Goal: Information Seeking & Learning: Learn about a topic

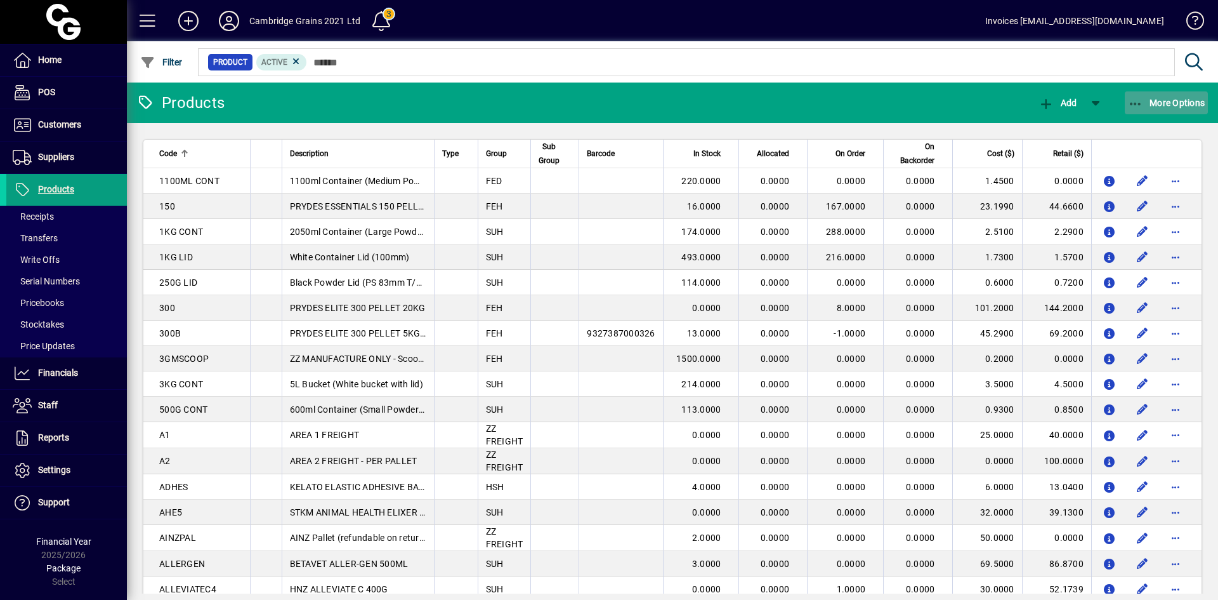
click at [1144, 102] on span "More Options" at bounding box center [1166, 103] width 77 height 10
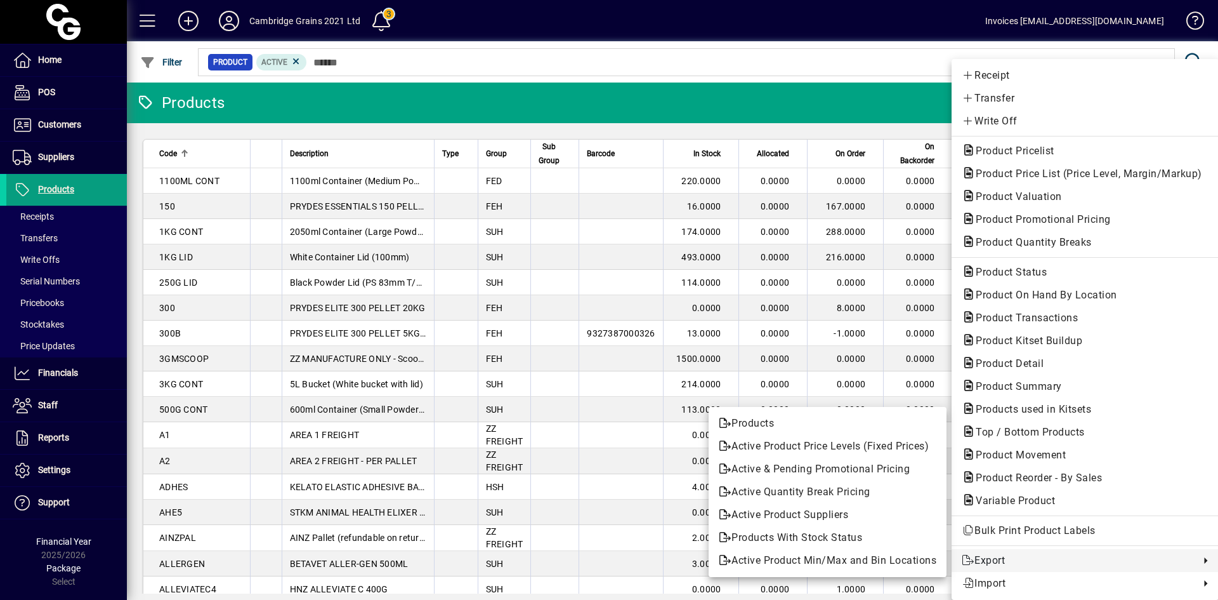
click at [976, 558] on span "Export" at bounding box center [1078, 560] width 232 height 15
click at [990, 556] on span "Export" at bounding box center [1078, 560] width 232 height 15
click at [780, 423] on span "Products" at bounding box center [828, 423] width 218 height 15
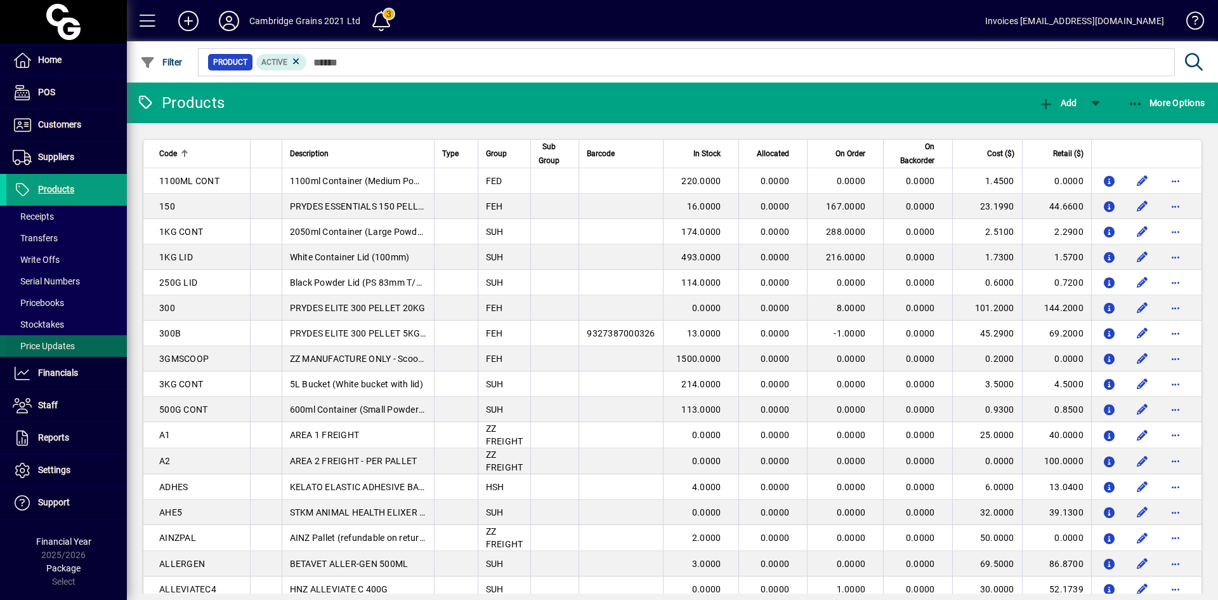
click at [62, 347] on span "Price Updates" at bounding box center [44, 346] width 62 height 10
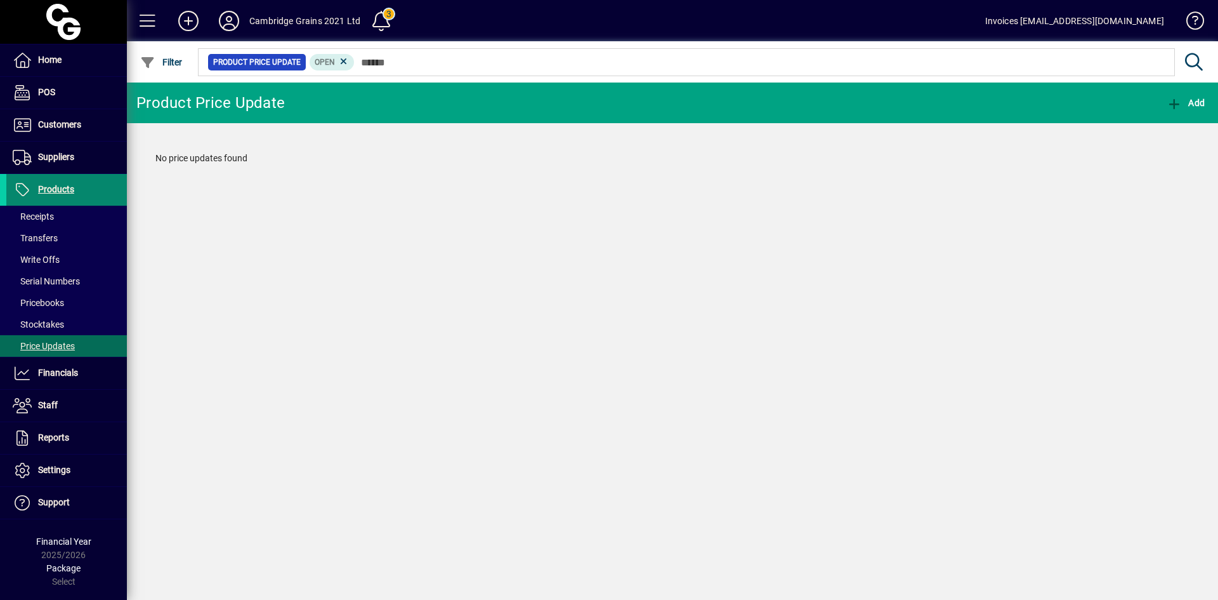
click at [54, 191] on span "Products" at bounding box center [56, 189] width 36 height 10
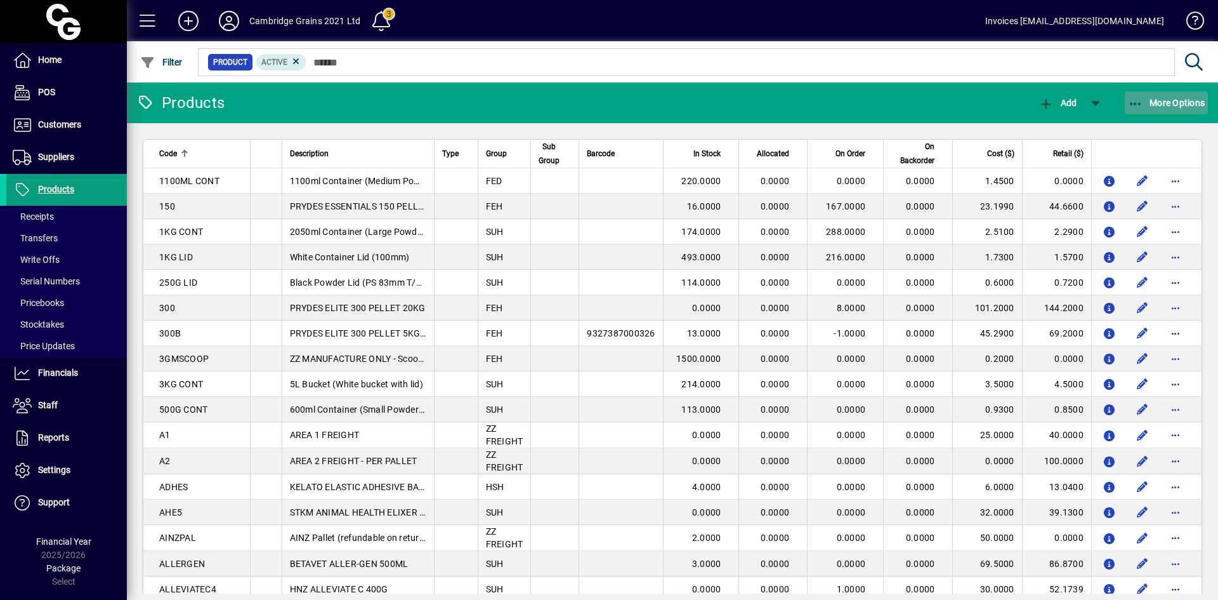
click at [1144, 104] on span "More Options" at bounding box center [1166, 103] width 77 height 10
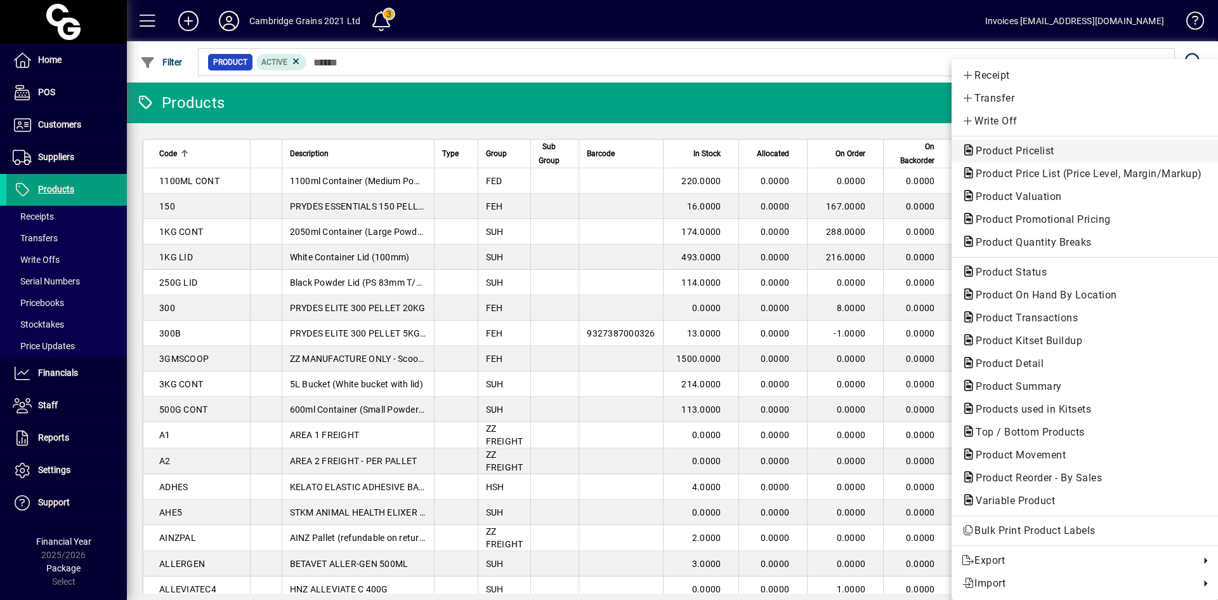
click at [1047, 148] on span "Product Pricelist" at bounding box center [1011, 151] width 99 height 12
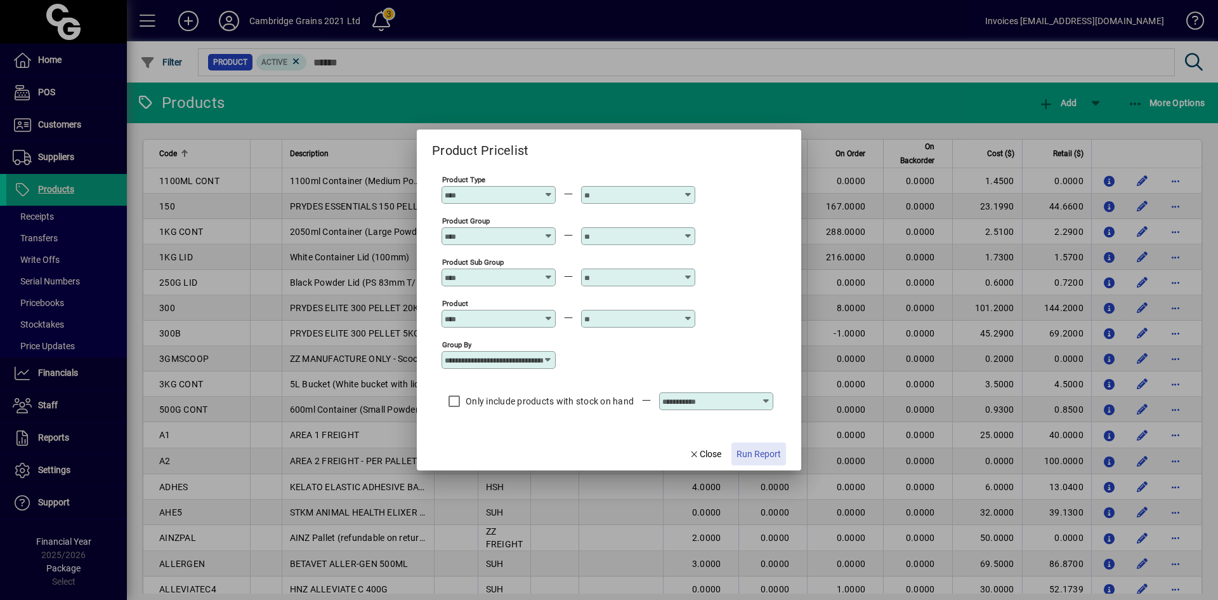
click at [768, 451] on span "Run Report" at bounding box center [759, 453] width 44 height 13
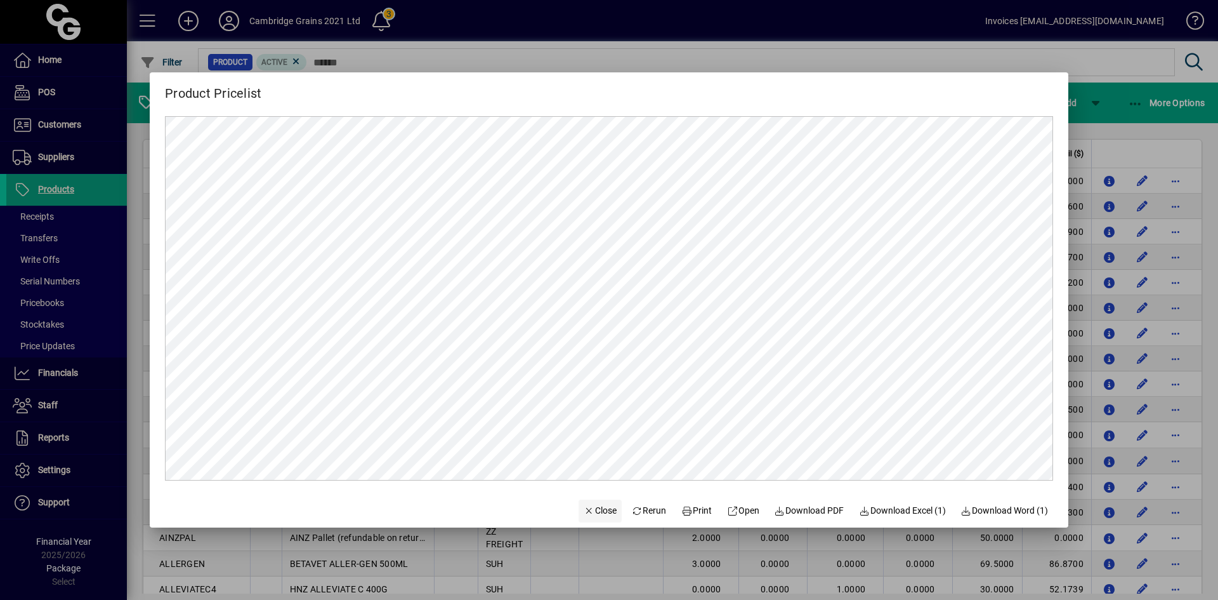
click at [585, 507] on span "Close" at bounding box center [600, 510] width 33 height 13
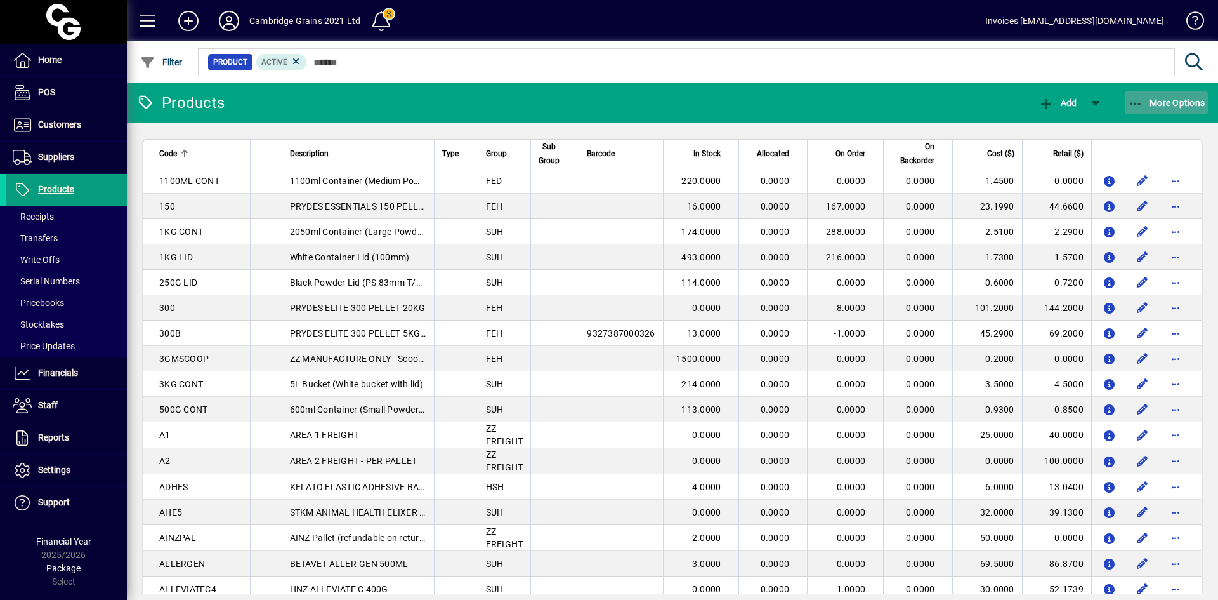
click at [1126, 102] on span "button" at bounding box center [1167, 103] width 84 height 30
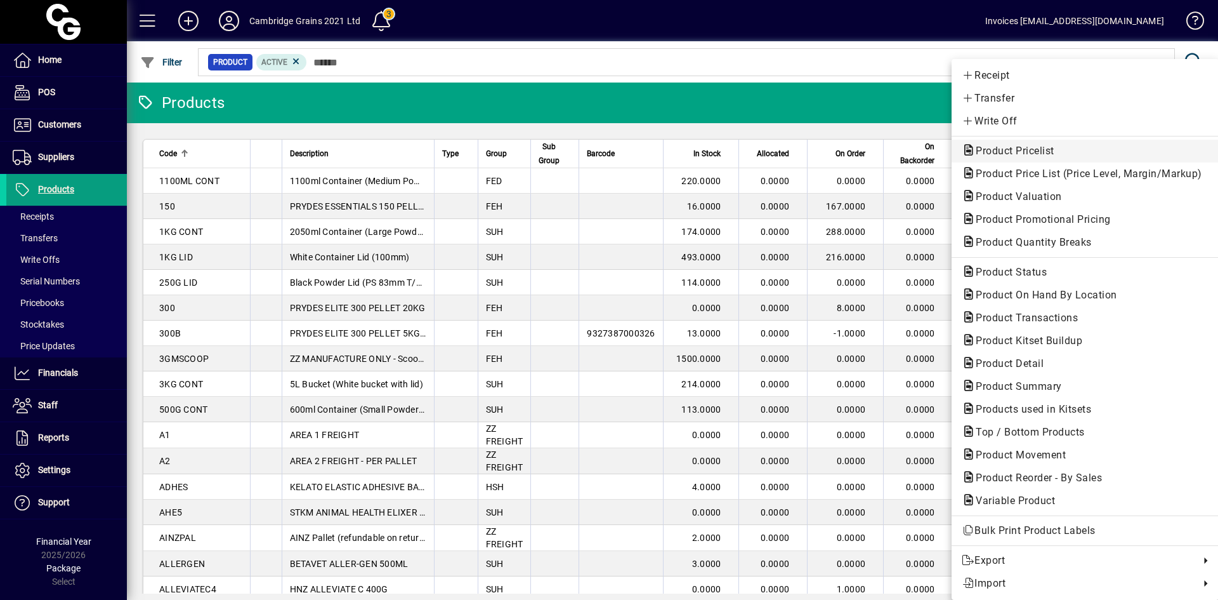
click at [1043, 150] on span "Product Pricelist" at bounding box center [1011, 151] width 99 height 12
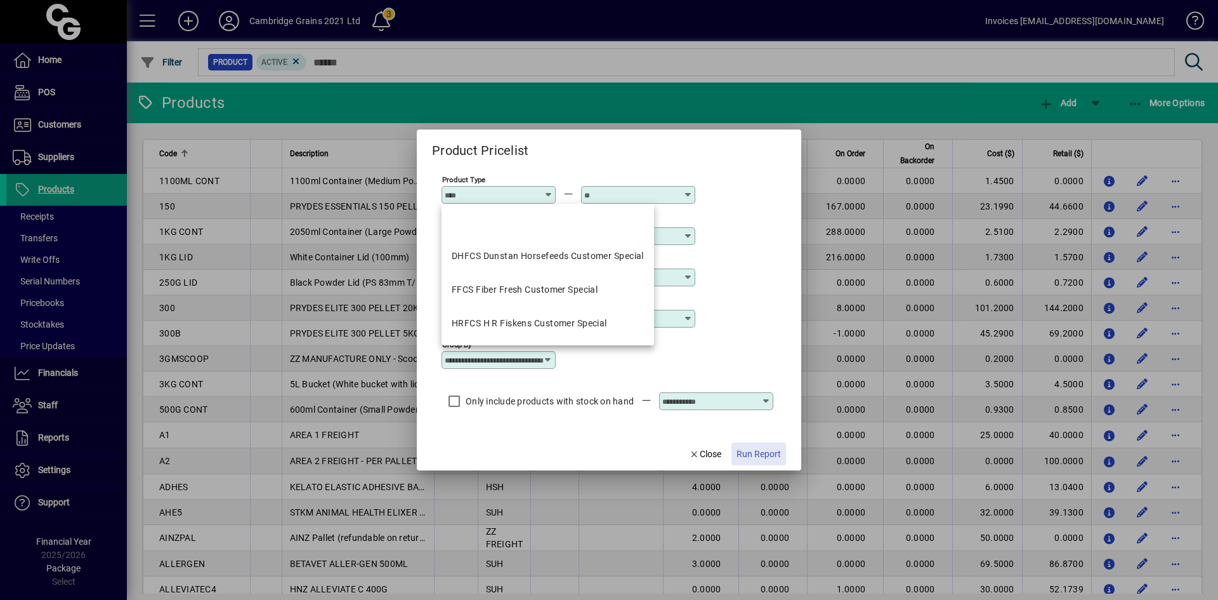
click at [756, 454] on span "Run Report" at bounding box center [759, 453] width 44 height 13
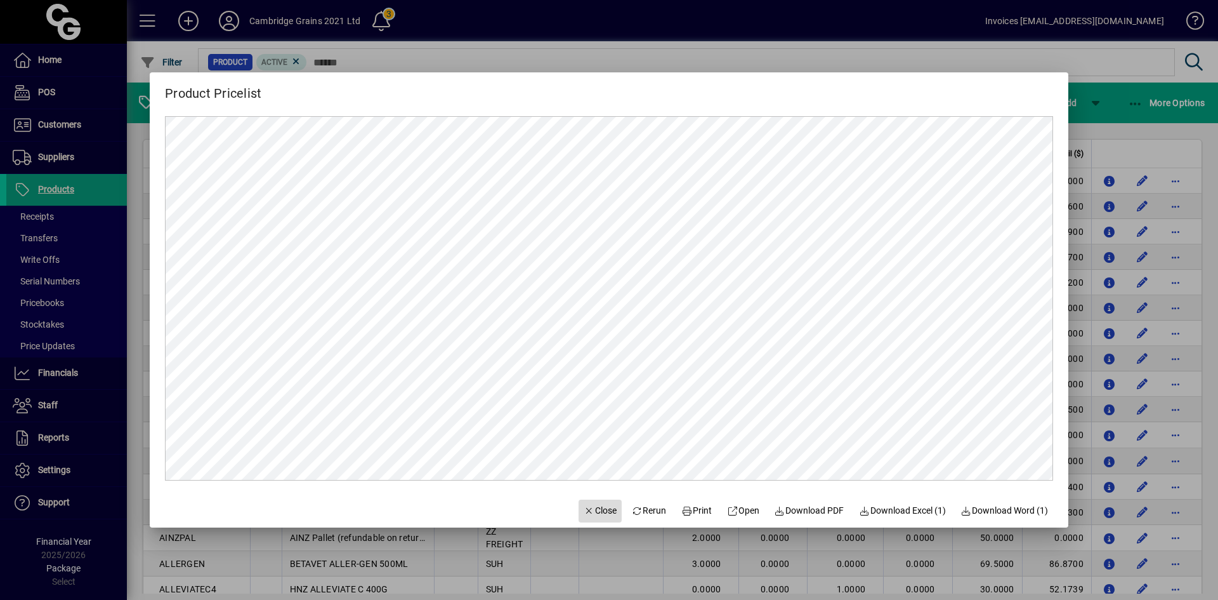
click at [584, 509] on span "Close" at bounding box center [600, 510] width 33 height 13
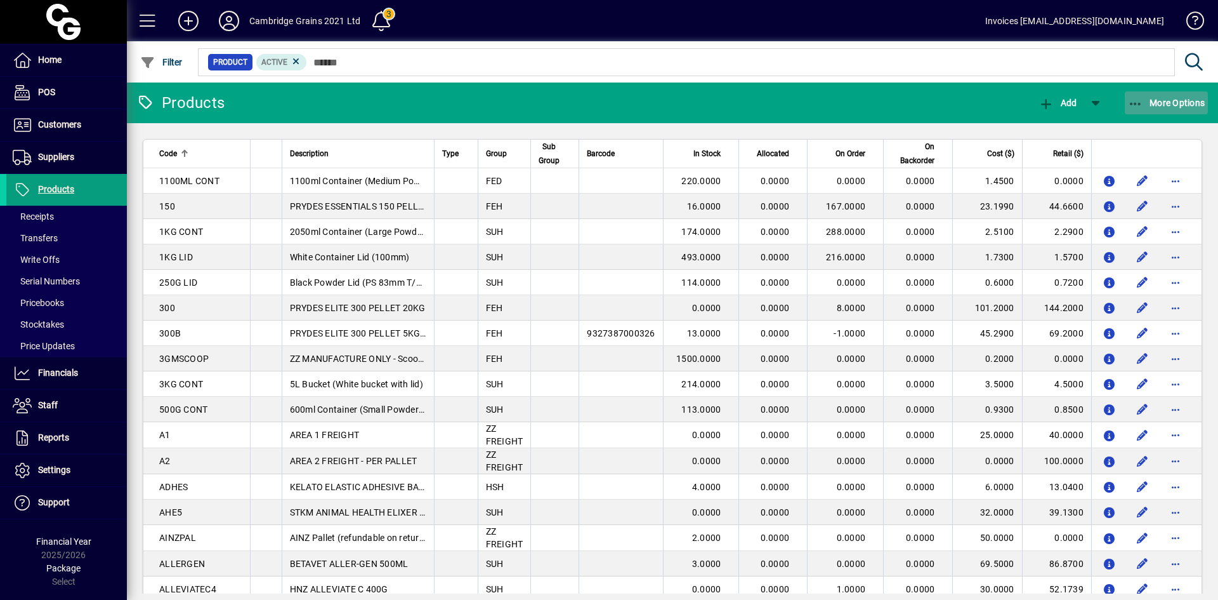
click at [1158, 105] on span "More Options" at bounding box center [1166, 103] width 77 height 10
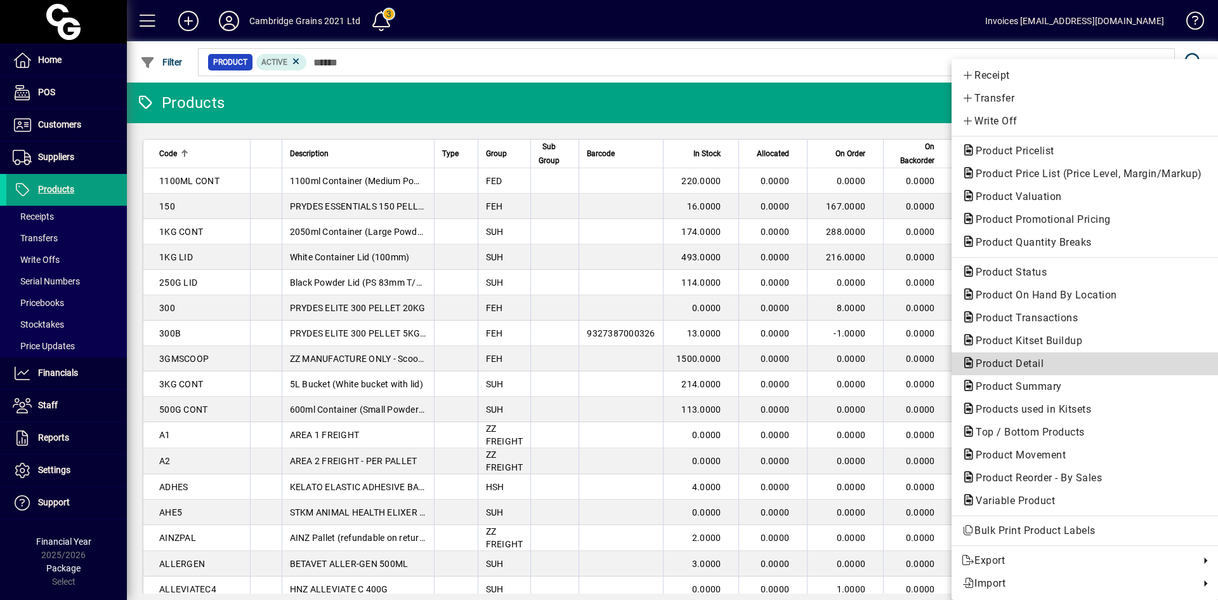
click at [1013, 356] on span "Product Detail" at bounding box center [1085, 363] width 247 height 15
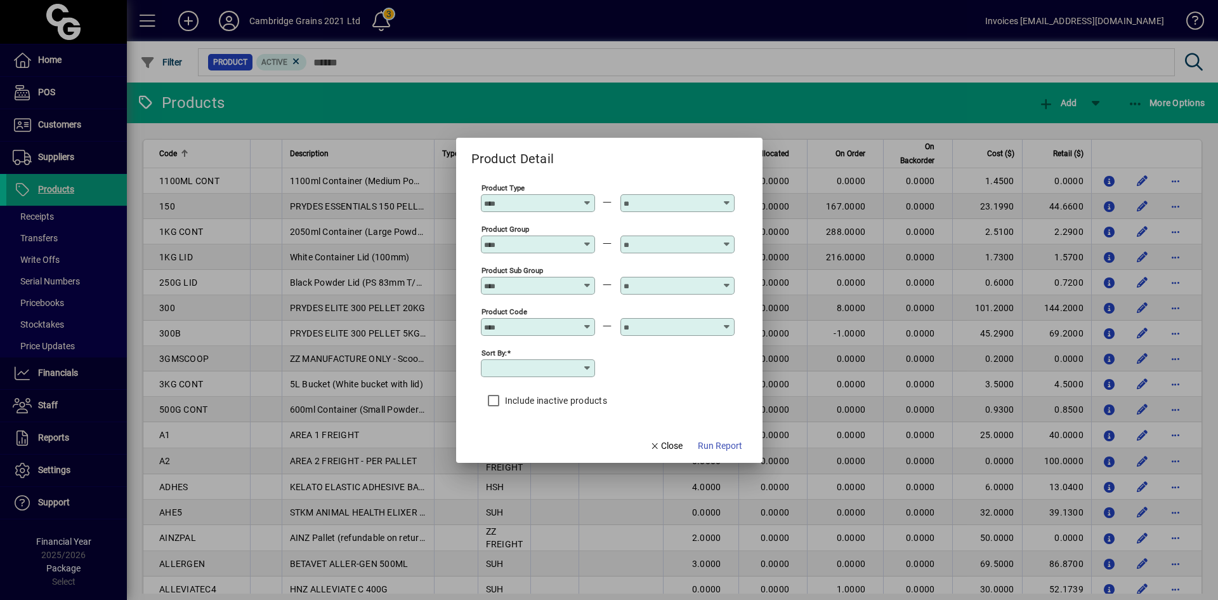
type input "**********"
click at [730, 438] on span "button" at bounding box center [720, 446] width 55 height 30
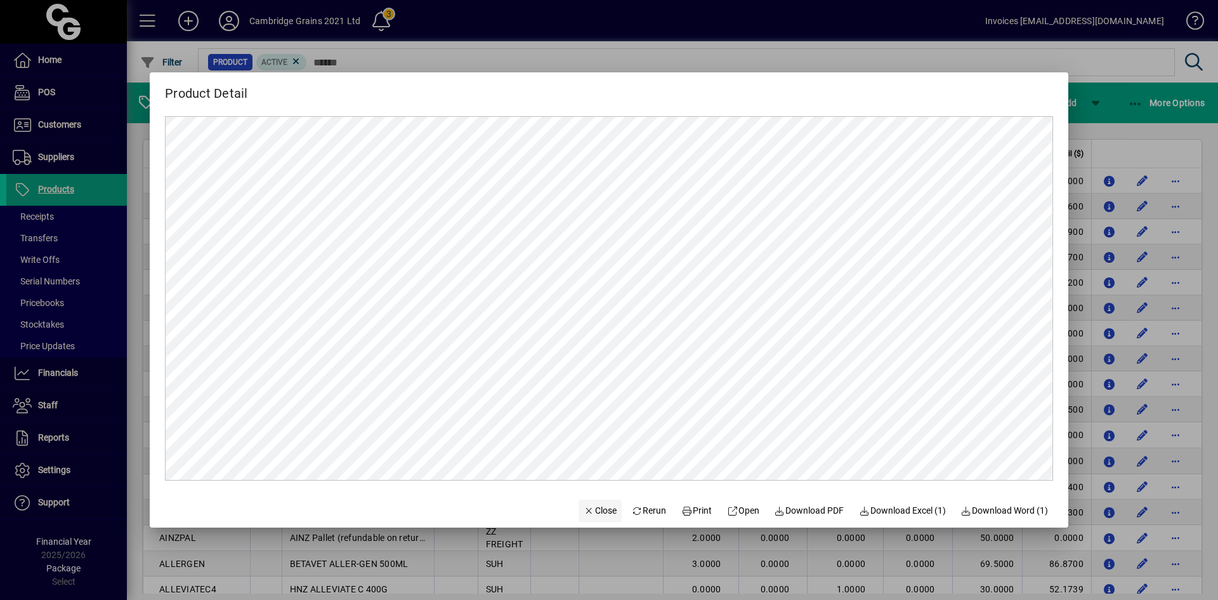
click at [587, 509] on span "Close" at bounding box center [600, 510] width 33 height 13
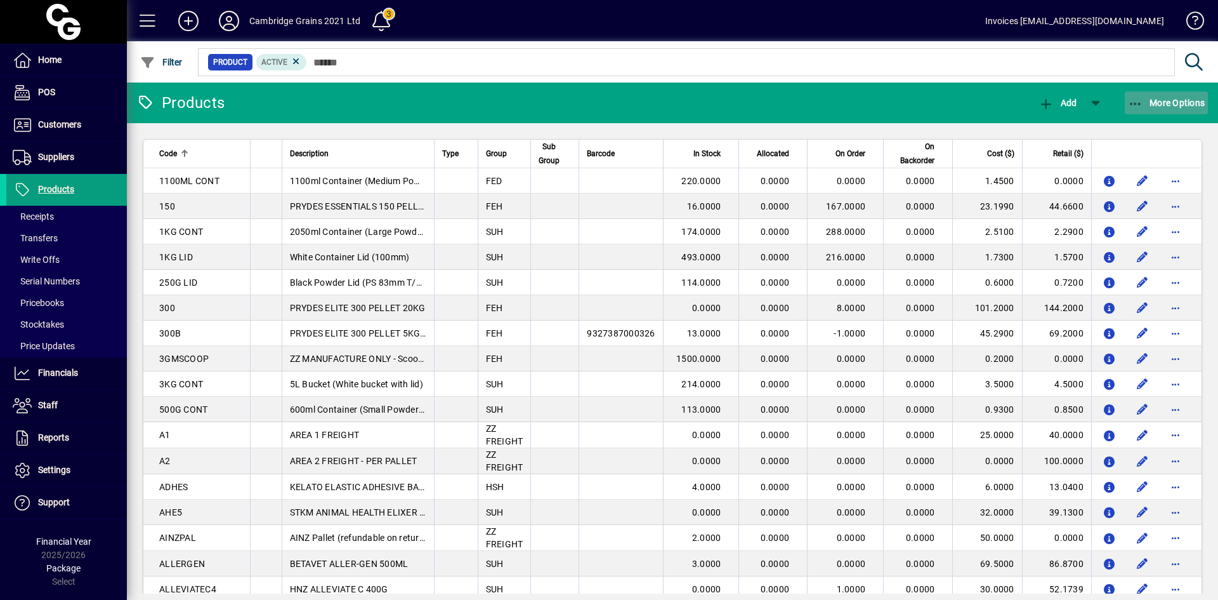
click at [1168, 100] on span "More Options" at bounding box center [1166, 103] width 77 height 10
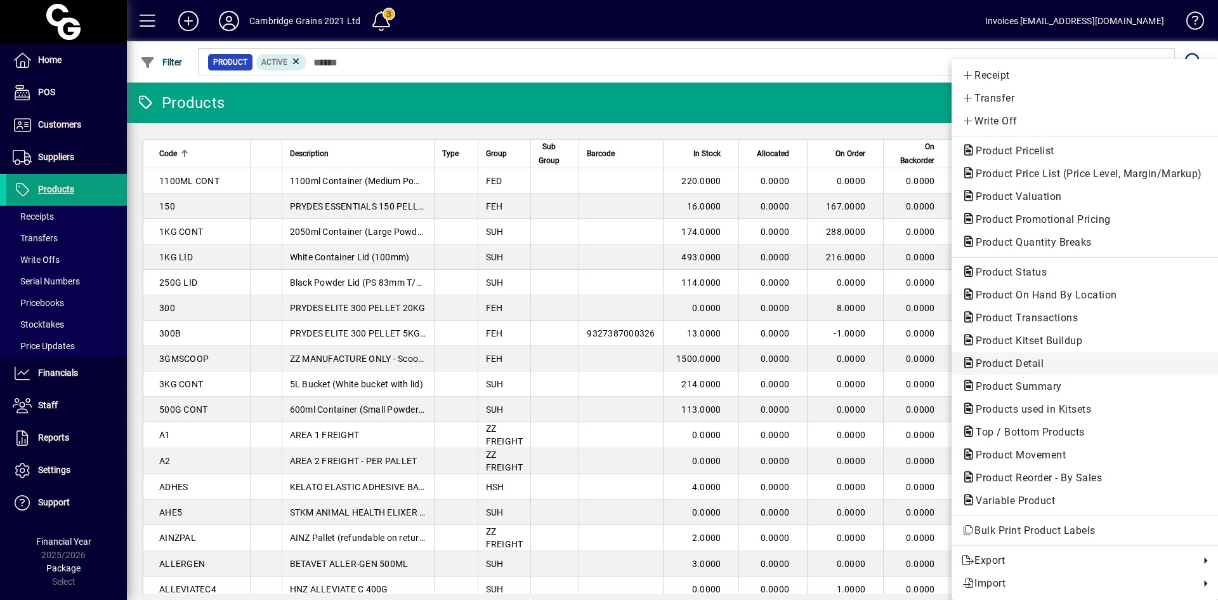
click at [1033, 359] on span "Product Detail" at bounding box center [1006, 363] width 88 height 12
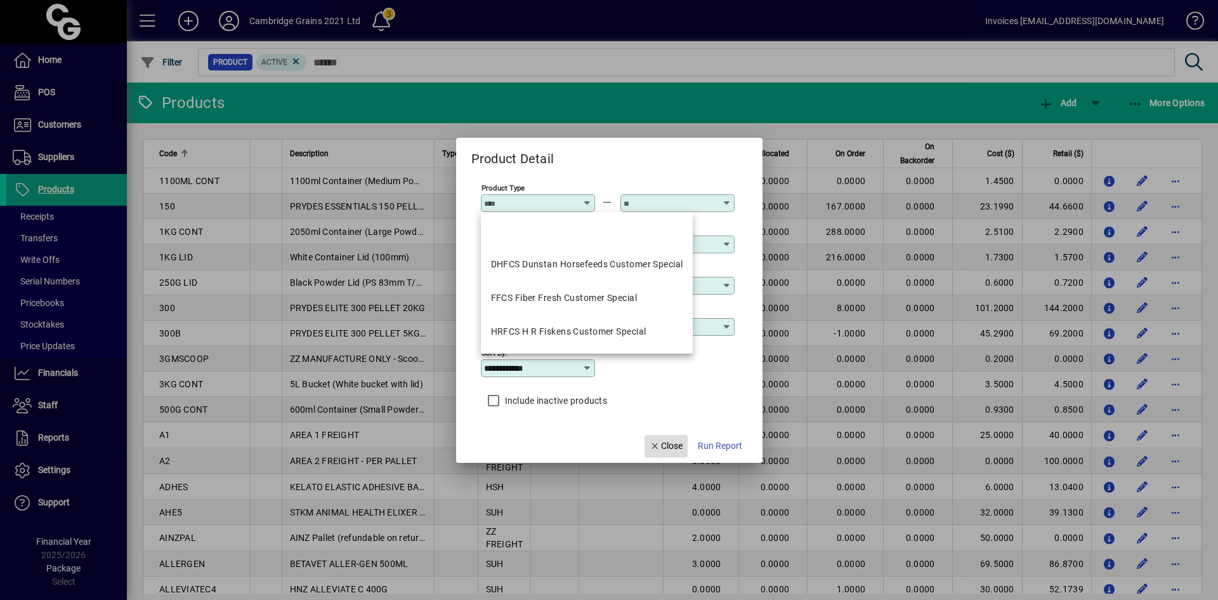
click at [679, 445] on span "Close" at bounding box center [666, 445] width 33 height 13
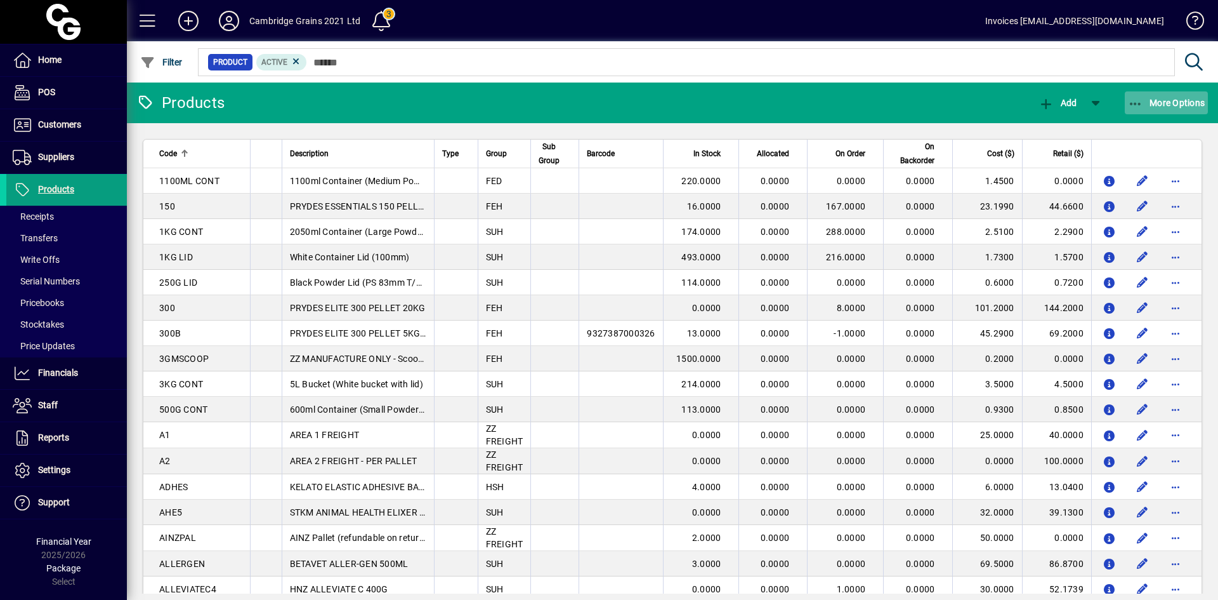
click at [1171, 103] on span "More Options" at bounding box center [1166, 103] width 77 height 10
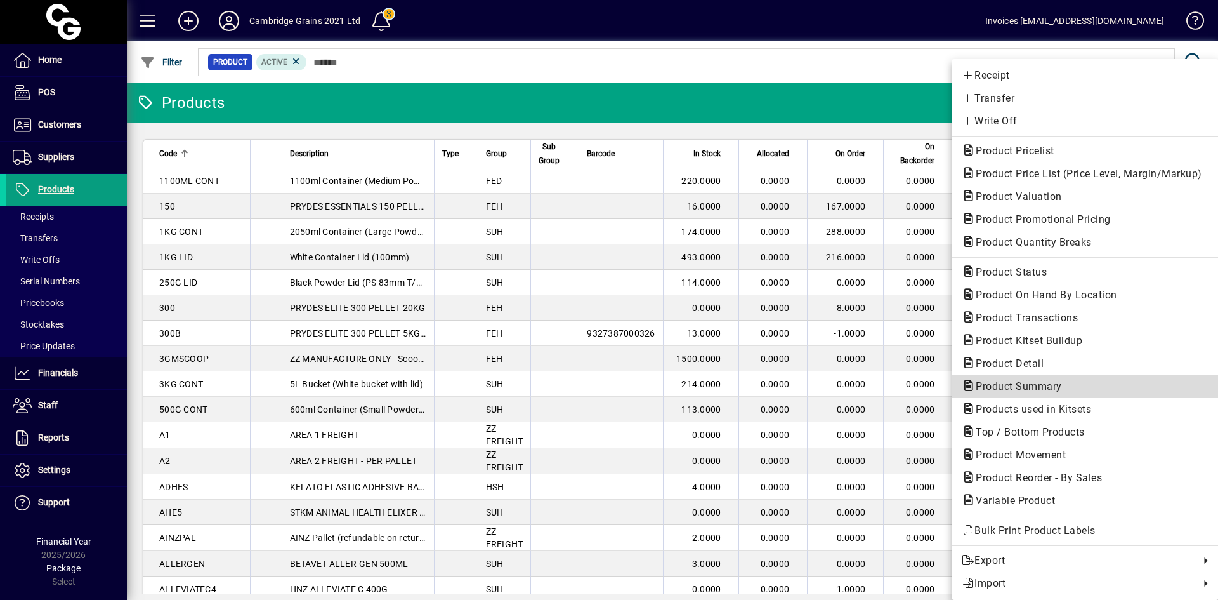
click at [1032, 381] on span "Product Summary" at bounding box center [1015, 386] width 107 height 12
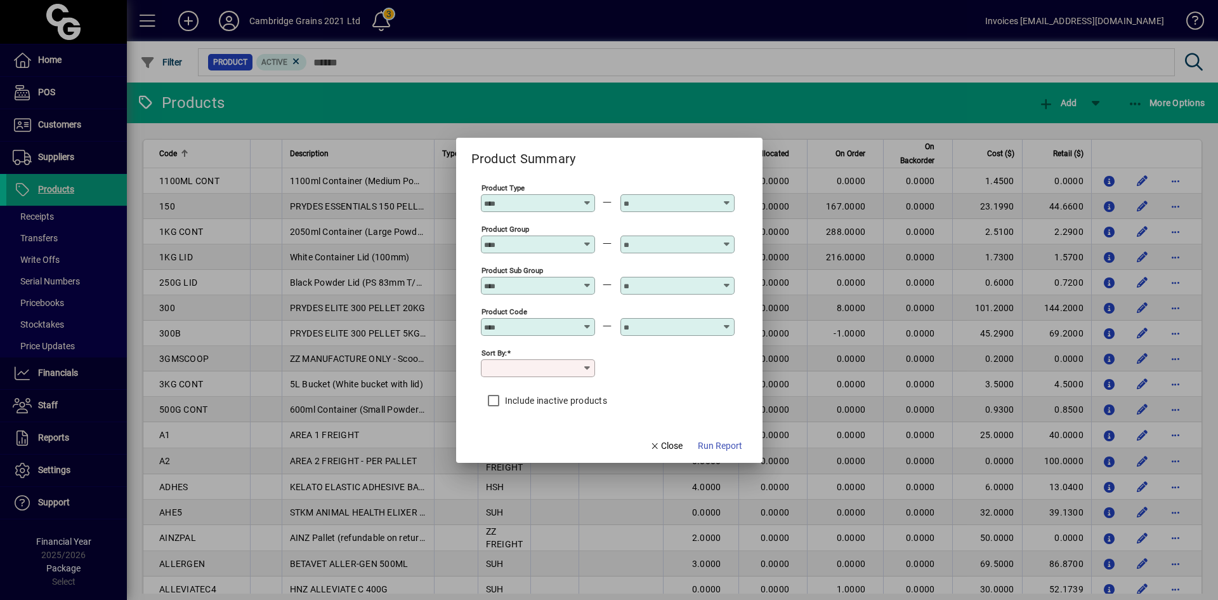
type input "**********"
click at [718, 443] on span "Run Report" at bounding box center [720, 445] width 44 height 13
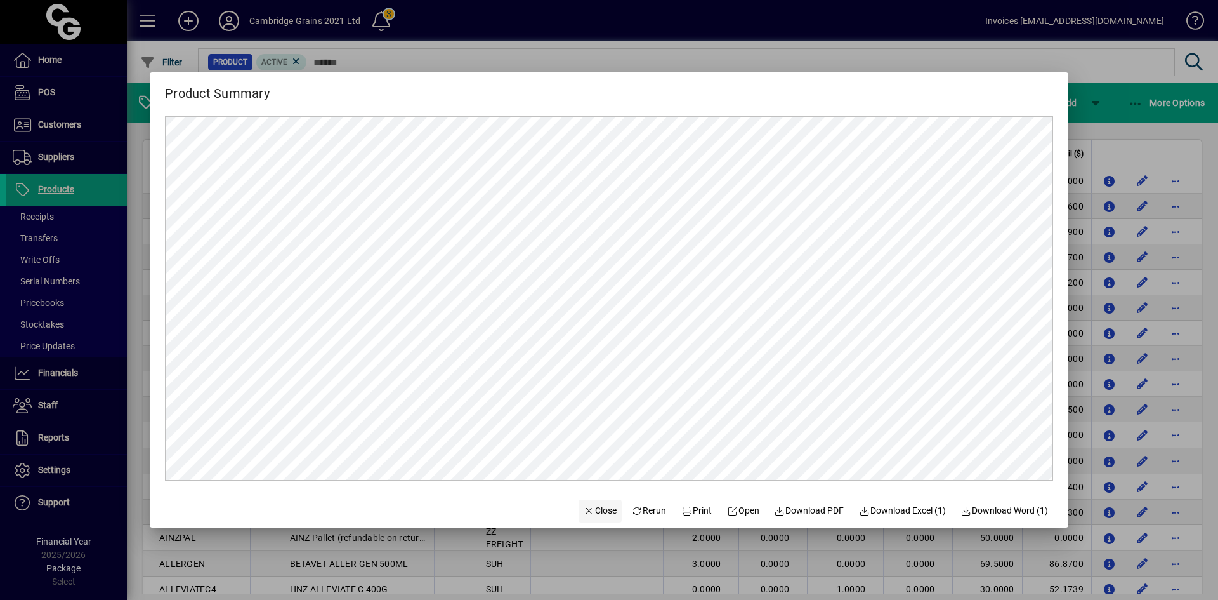
click at [587, 511] on span "Close" at bounding box center [600, 510] width 33 height 13
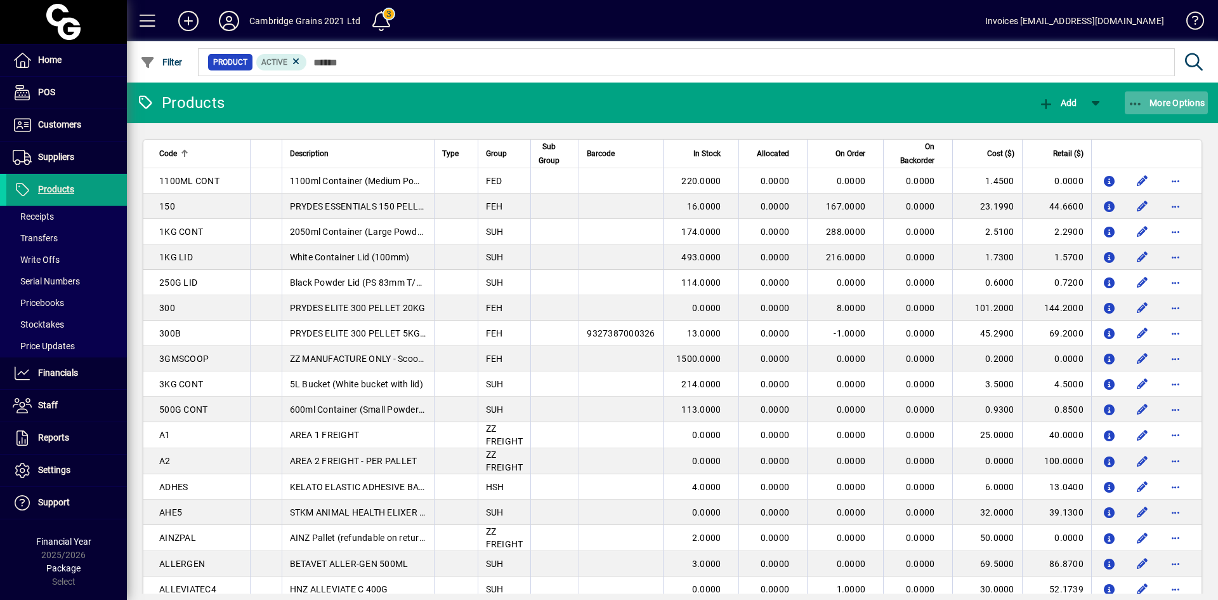
click at [1153, 105] on span "More Options" at bounding box center [1166, 103] width 77 height 10
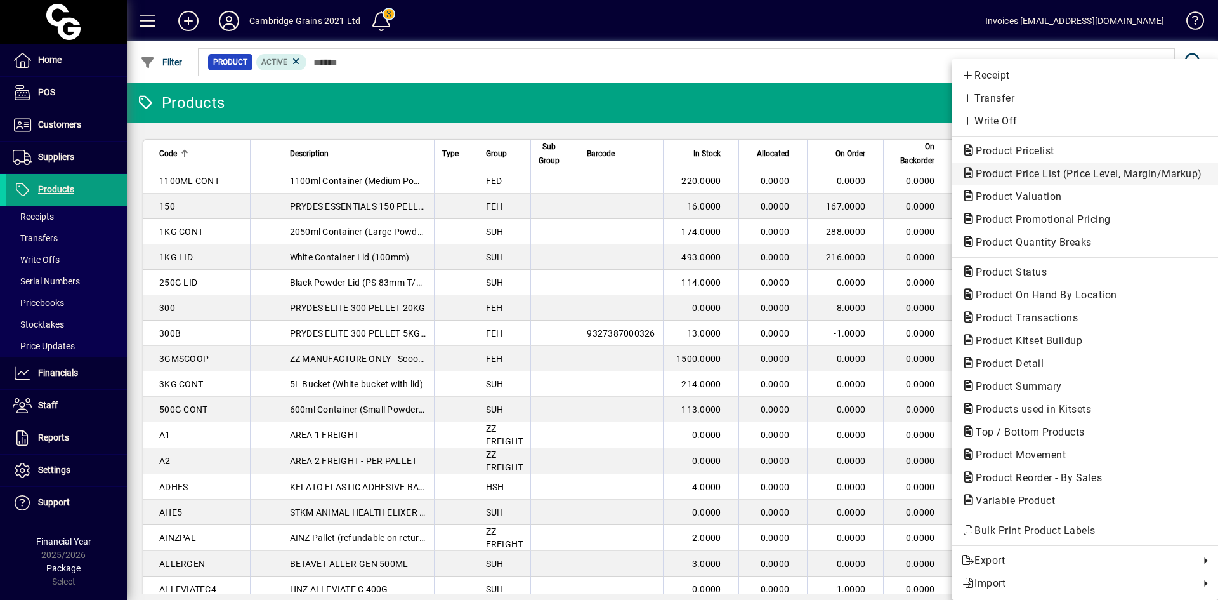
click at [1102, 172] on span "Product Price List (Price Level, Margin/Markup)" at bounding box center [1085, 173] width 247 height 12
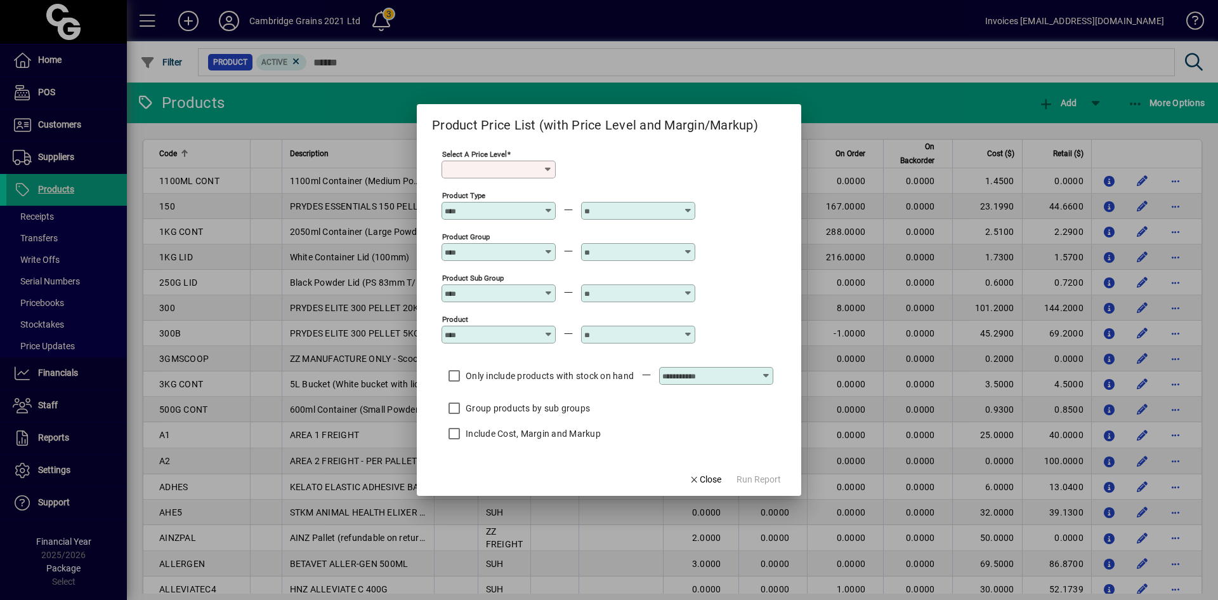
click at [548, 173] on icon at bounding box center [548, 169] width 10 height 10
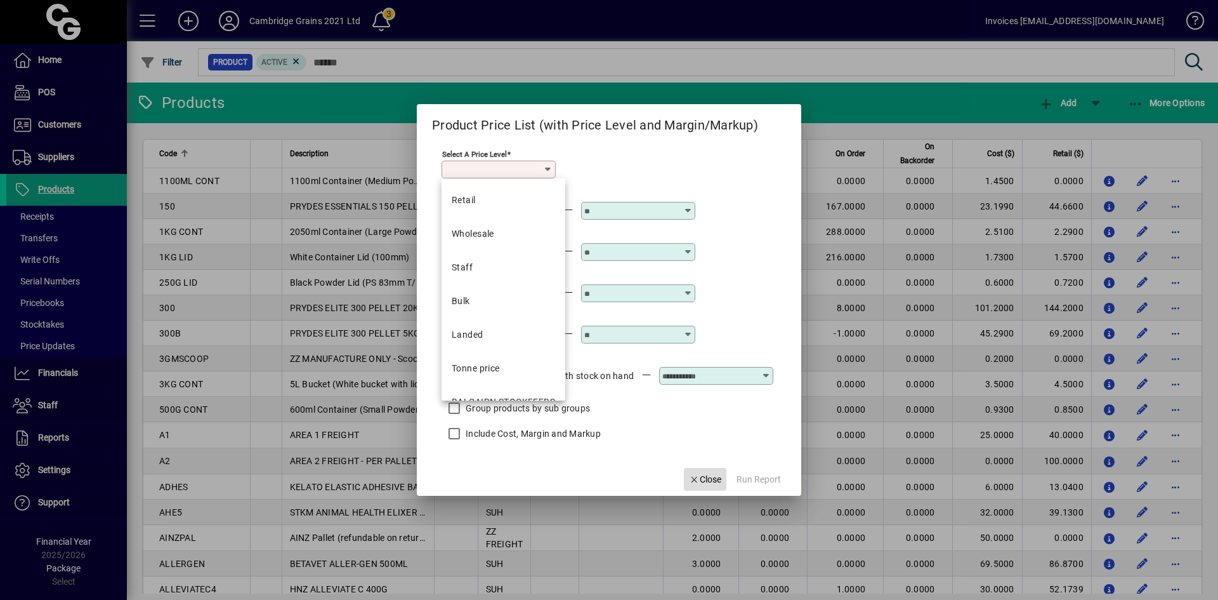
click at [694, 481] on icon "button" at bounding box center [694, 479] width 11 height 9
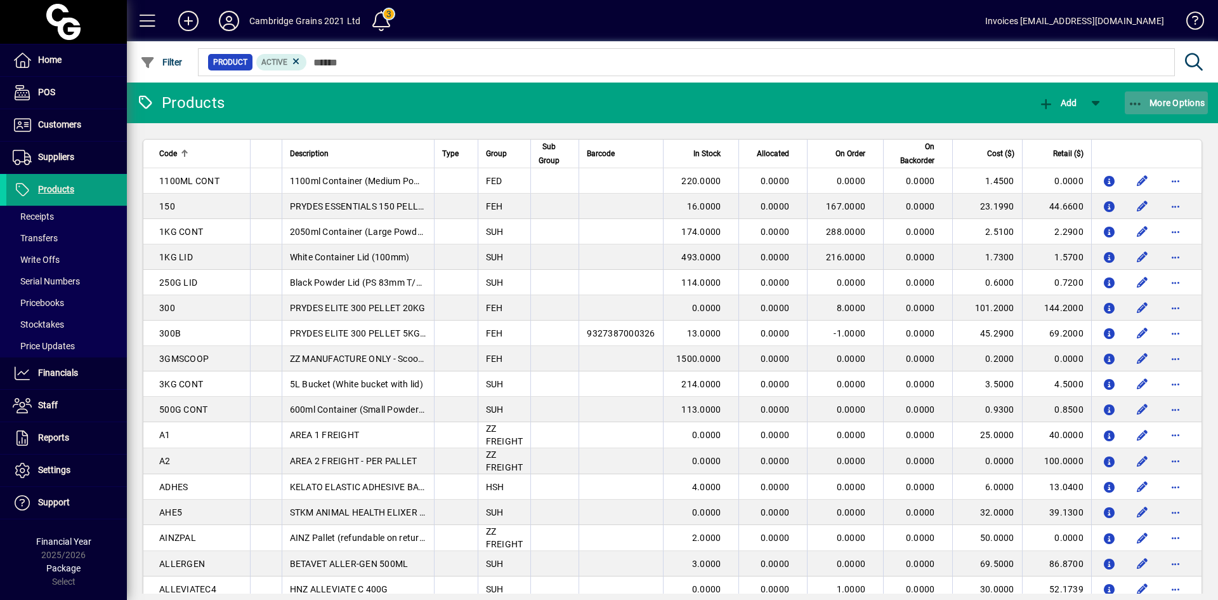
click at [1148, 103] on span "More Options" at bounding box center [1166, 103] width 77 height 10
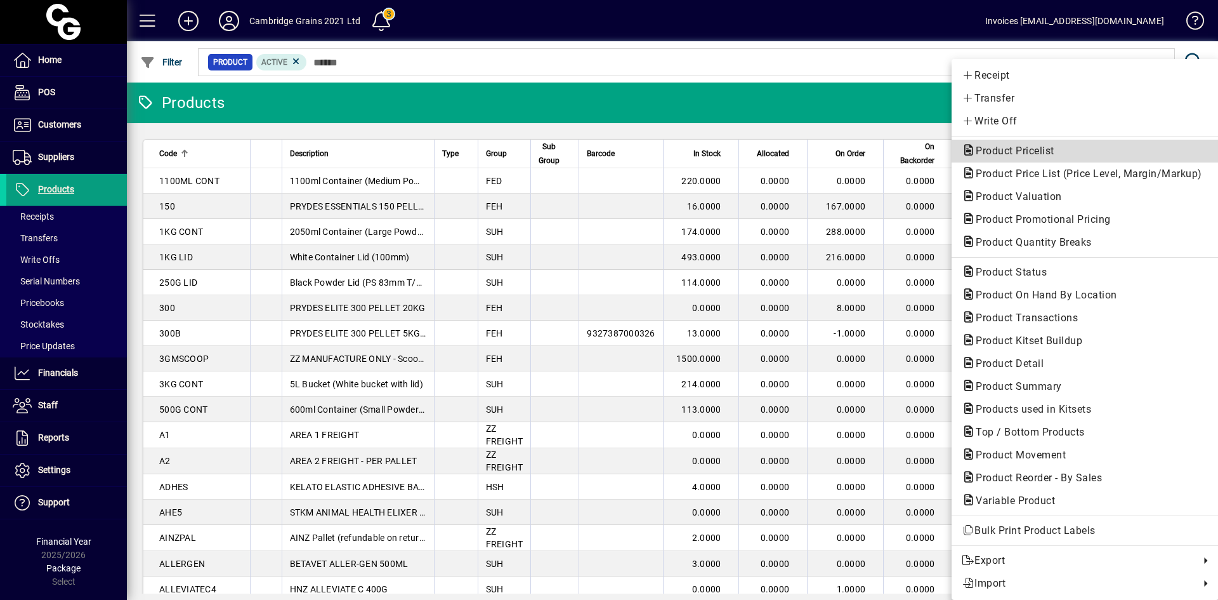
click at [1048, 148] on span "Product Pricelist" at bounding box center [1011, 151] width 99 height 12
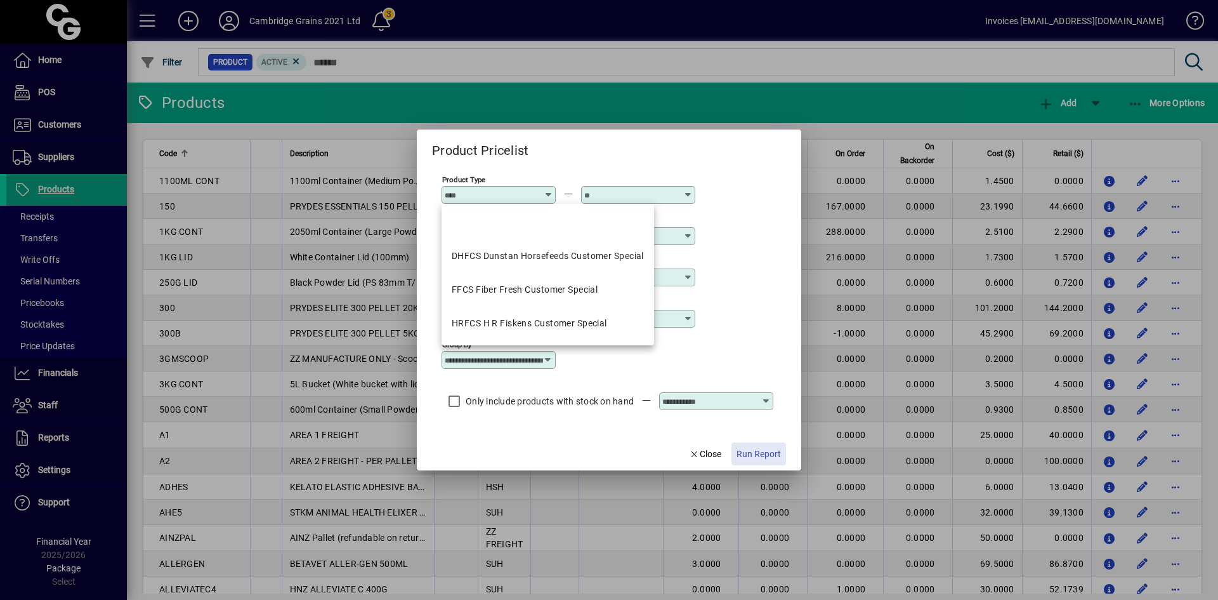
click at [754, 450] on span "Run Report" at bounding box center [759, 453] width 44 height 13
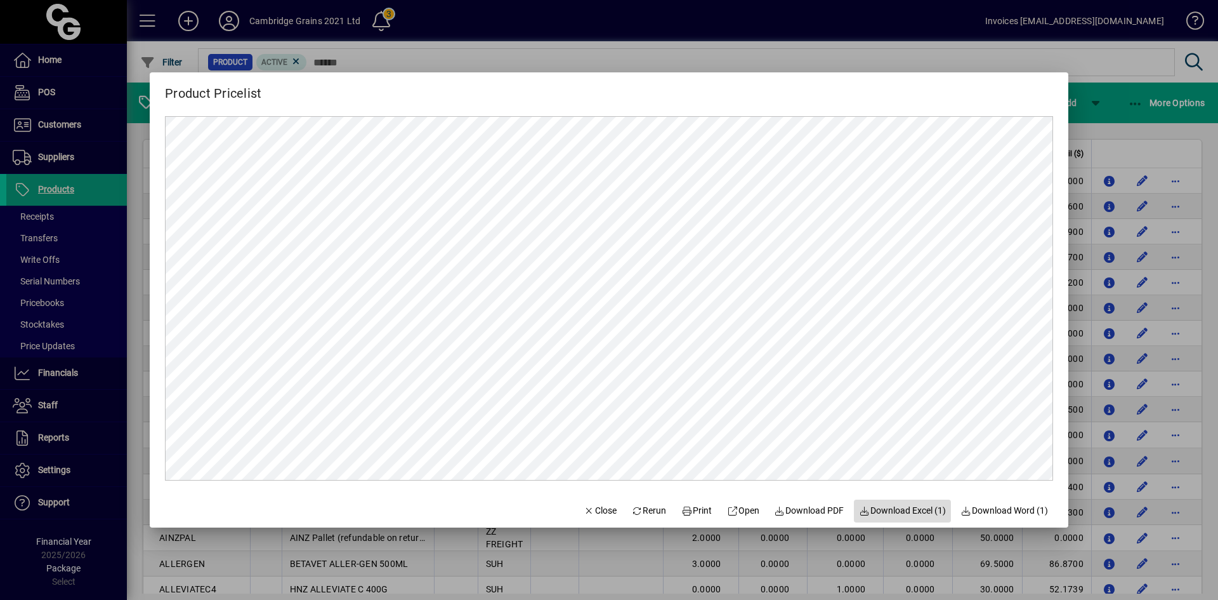
click at [893, 511] on span "Download Excel (1)" at bounding box center [902, 510] width 87 height 13
click at [591, 515] on span "Close" at bounding box center [600, 510] width 33 height 13
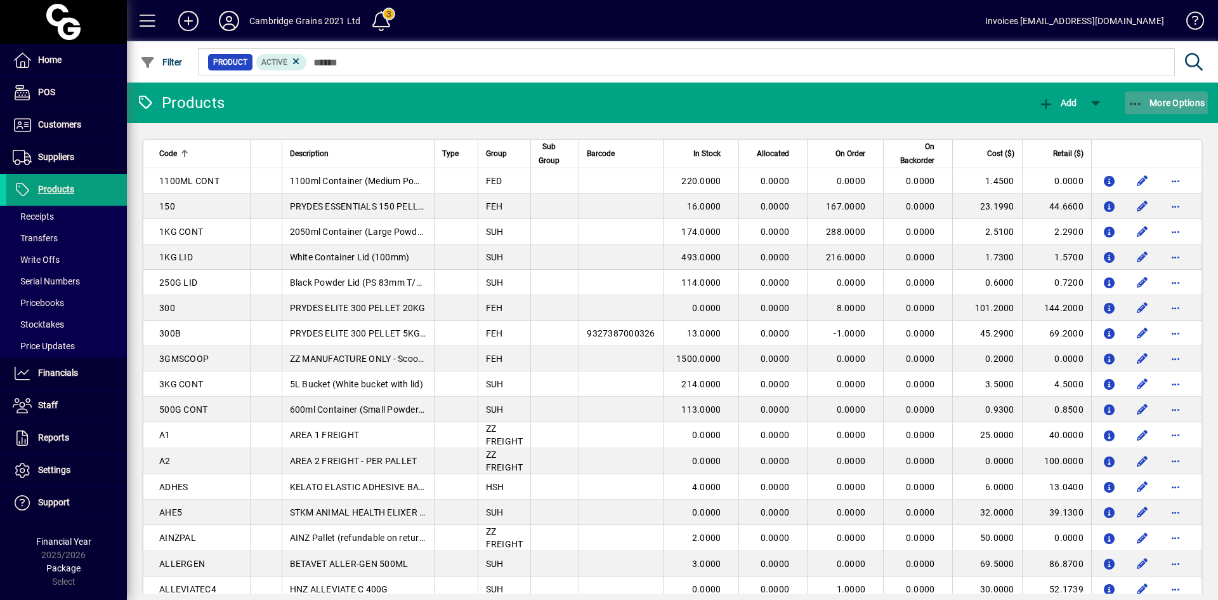
click at [1138, 101] on icon "button" at bounding box center [1136, 104] width 16 height 13
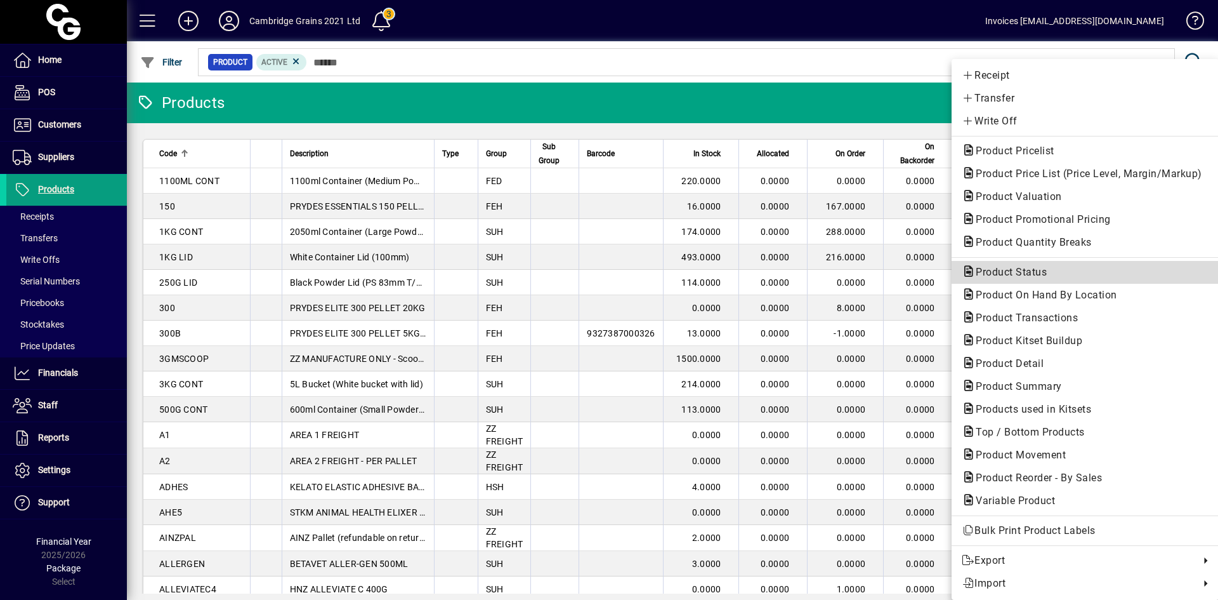
click at [1032, 269] on span "Product Status" at bounding box center [1007, 272] width 91 height 12
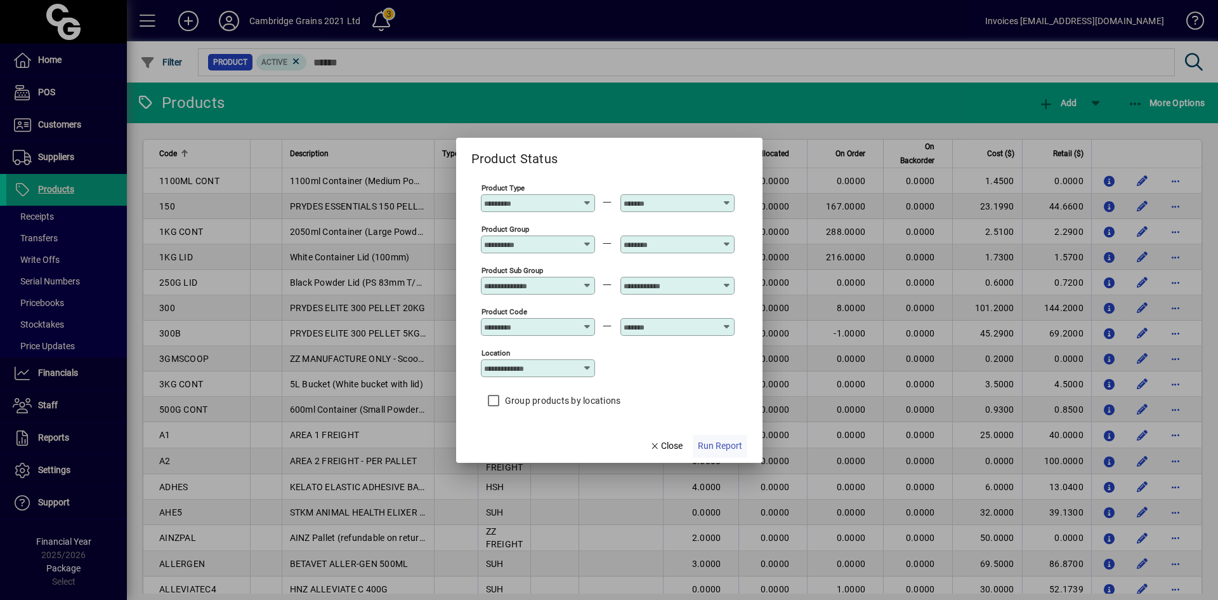
click at [724, 445] on span "Run Report" at bounding box center [720, 445] width 44 height 13
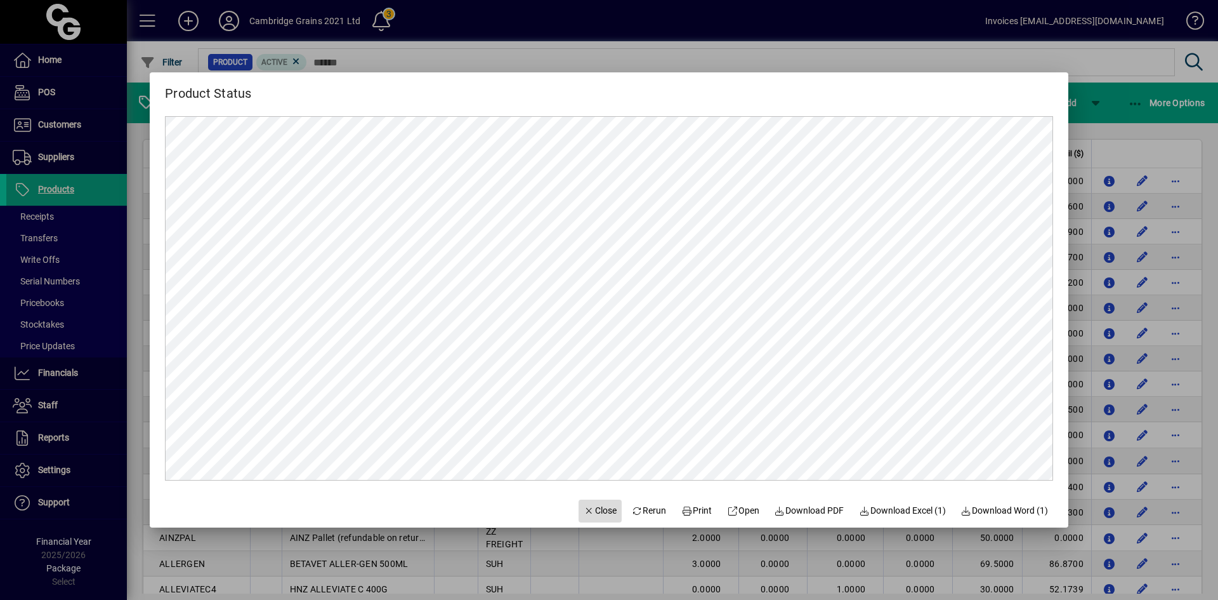
click at [586, 508] on span "Close" at bounding box center [600, 510] width 33 height 13
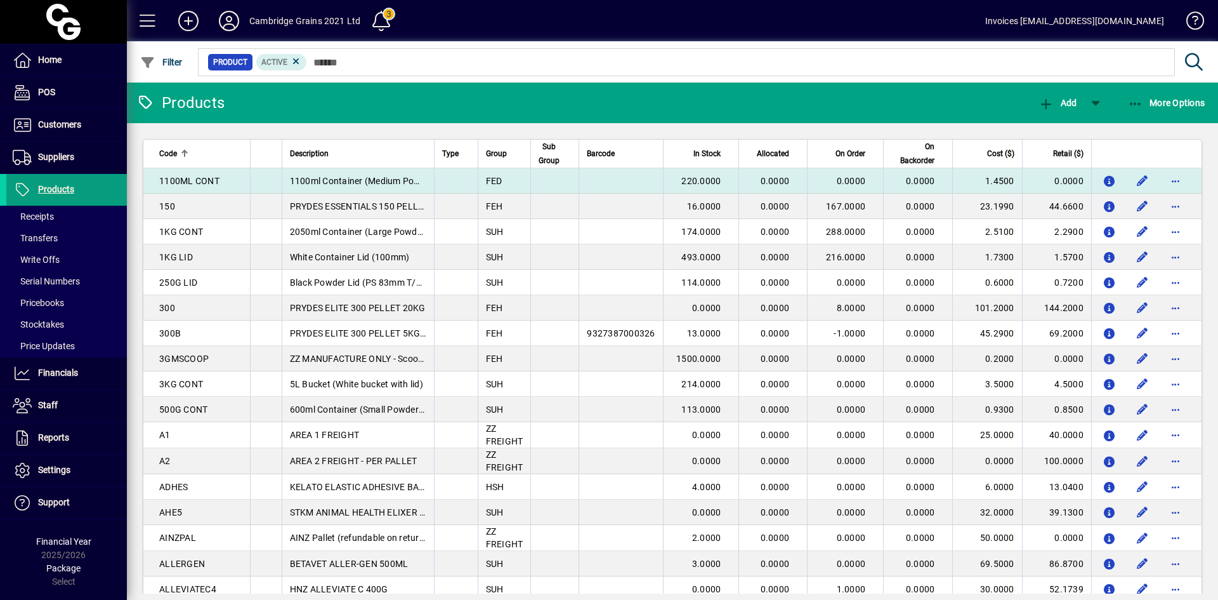
click at [220, 181] on div "1100ML CONT" at bounding box center [200, 180] width 83 height 13
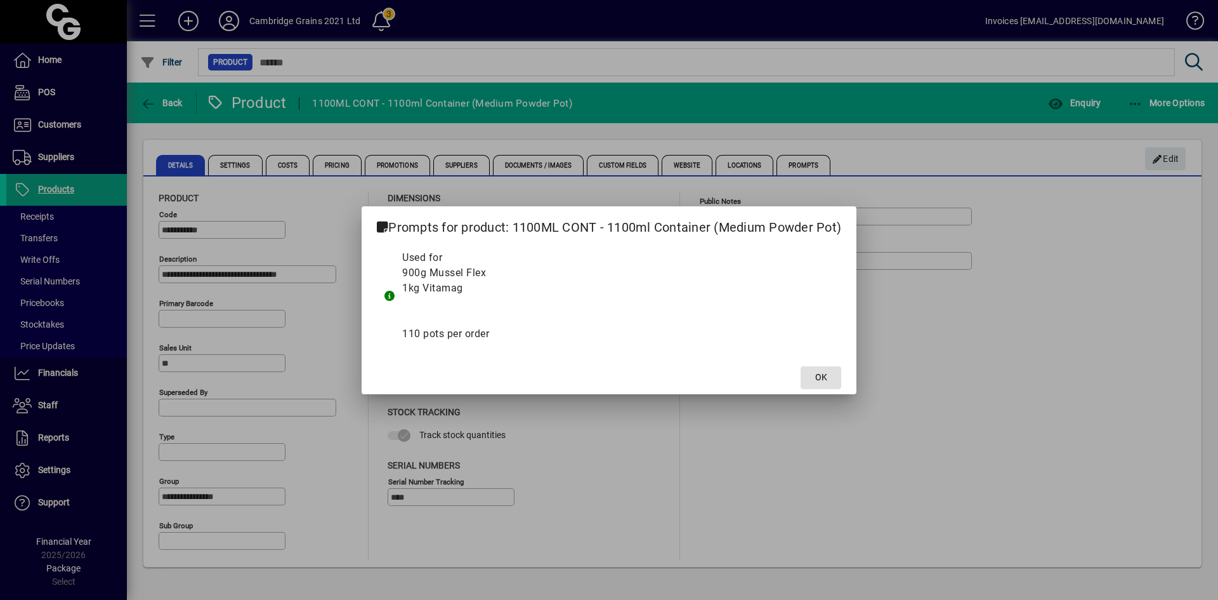
click at [822, 380] on span "OK" at bounding box center [821, 377] width 12 height 13
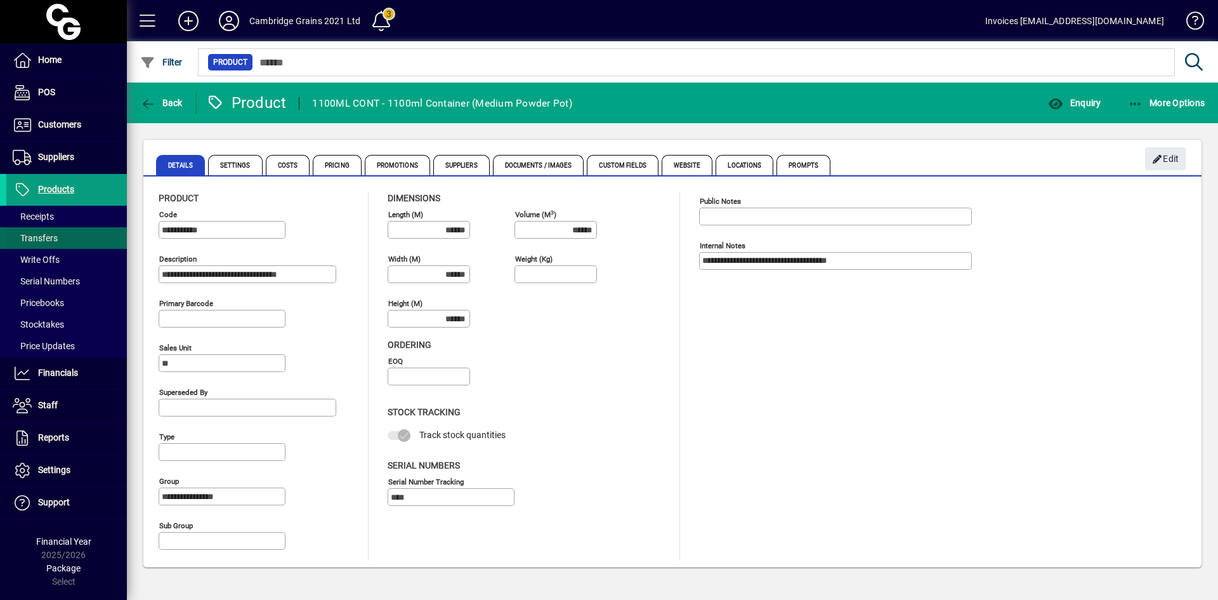
drag, startPoint x: 249, startPoint y: 227, endPoint x: 104, endPoint y: 230, distance: 145.3
click at [104, 230] on mat-drawer-container "**********" at bounding box center [609, 300] width 1218 height 600
click at [277, 166] on span "Costs" at bounding box center [288, 165] width 44 height 20
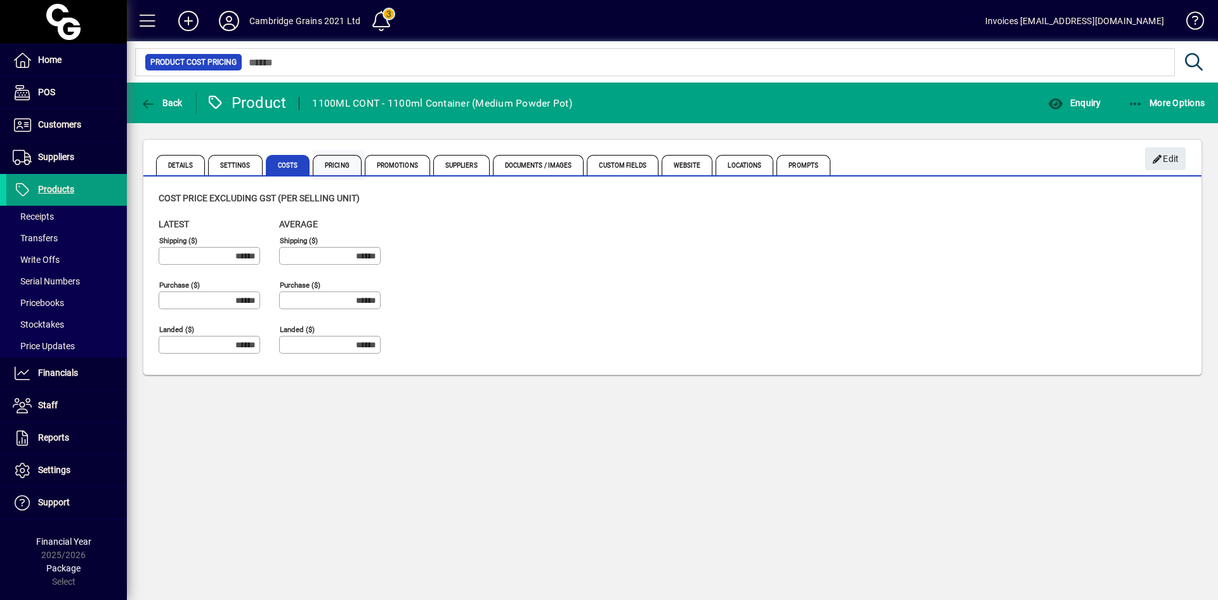
click at [331, 162] on span "Pricing" at bounding box center [337, 165] width 49 height 20
